Goal: Task Accomplishment & Management: Manage account settings

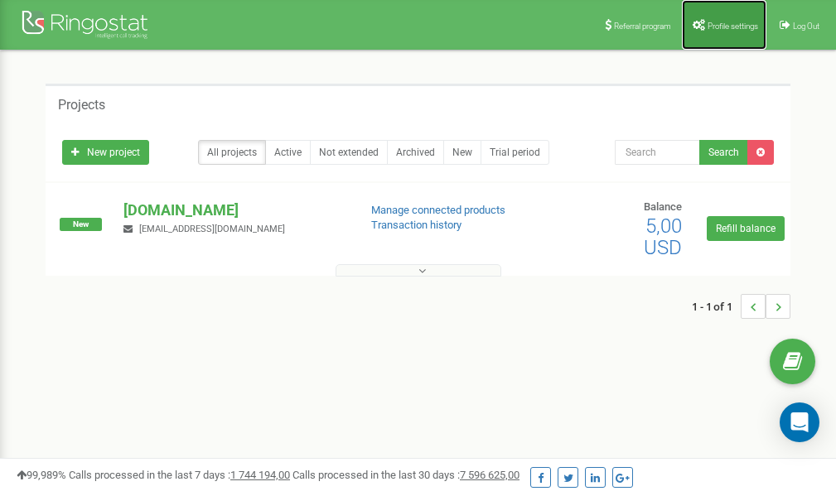
click at [722, 27] on span "Profile settings" at bounding box center [733, 26] width 51 height 9
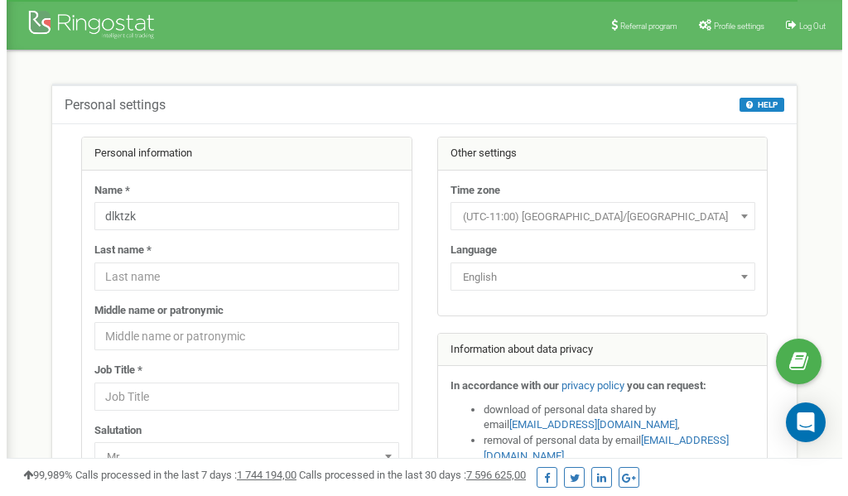
scroll to position [83, 0]
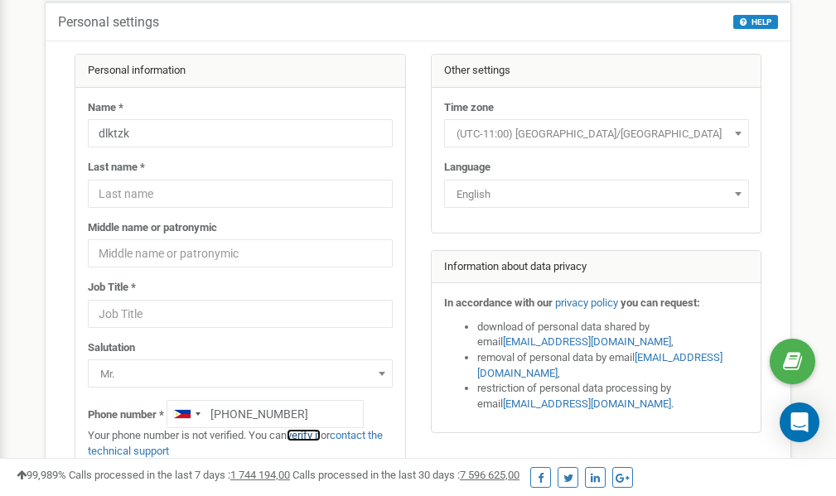
click at [316, 438] on link "verify it" at bounding box center [304, 435] width 34 height 12
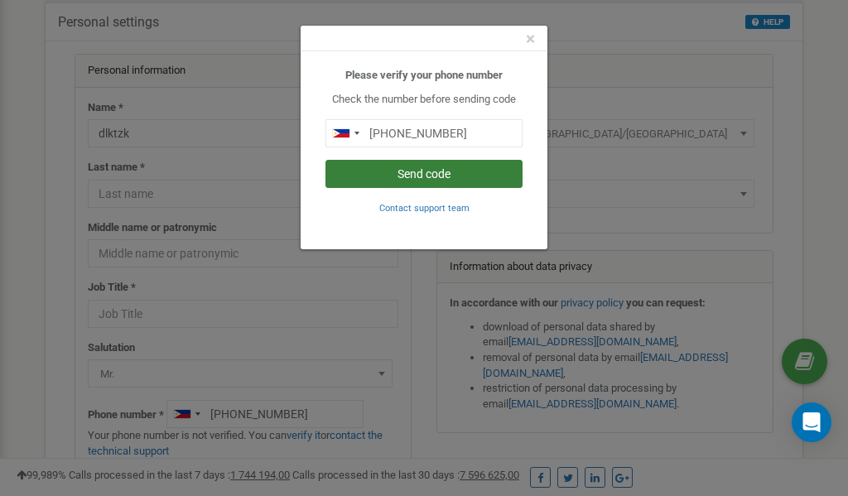
click at [425, 172] on button "Send code" at bounding box center [424, 174] width 197 height 28
